Goal: Information Seeking & Learning: Learn about a topic

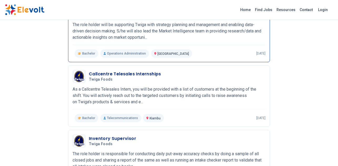
scroll to position [473, 0]
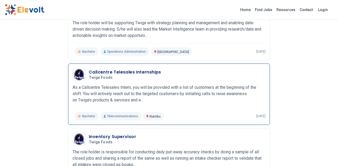
click at [150, 97] on p "As a Callcentre Telesales Intern, you will be provided with a list of customers…" at bounding box center [169, 93] width 193 height 19
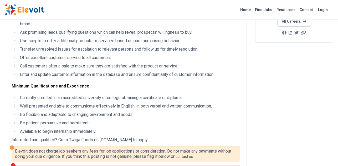
scroll to position [39, 0]
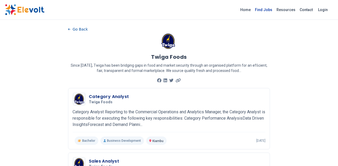
click at [269, 9] on link "Find Jobs" at bounding box center [264, 10] width 22 height 8
